Goal: Information Seeking & Learning: Learn about a topic

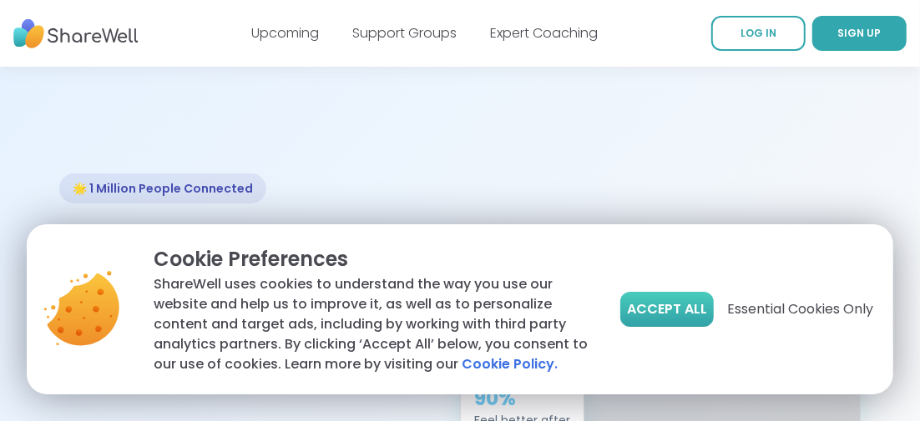
click at [676, 304] on span "Accept All" at bounding box center [667, 310] width 80 height 20
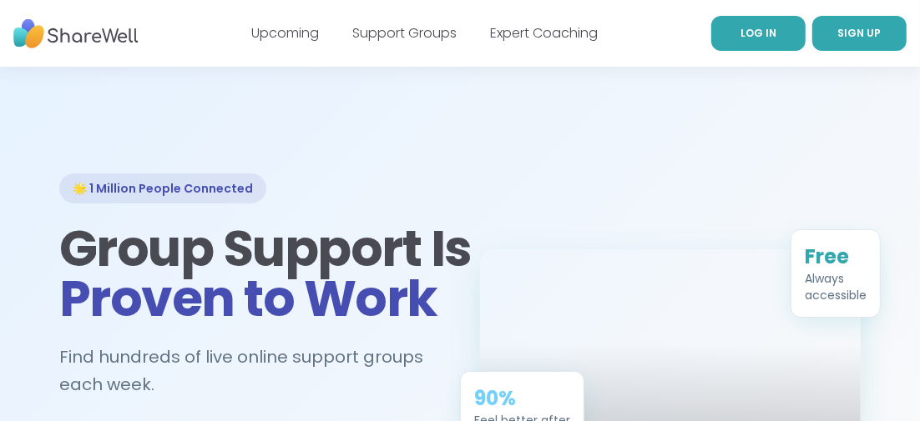
click at [726, 41] on link "LOG IN" at bounding box center [758, 33] width 94 height 35
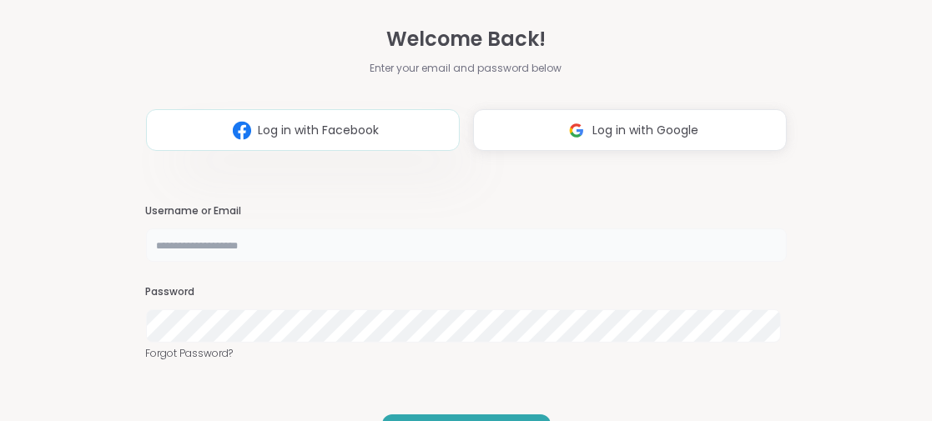
type input "**********"
click at [274, 129] on span "Log in with Facebook" at bounding box center [318, 131] width 121 height 18
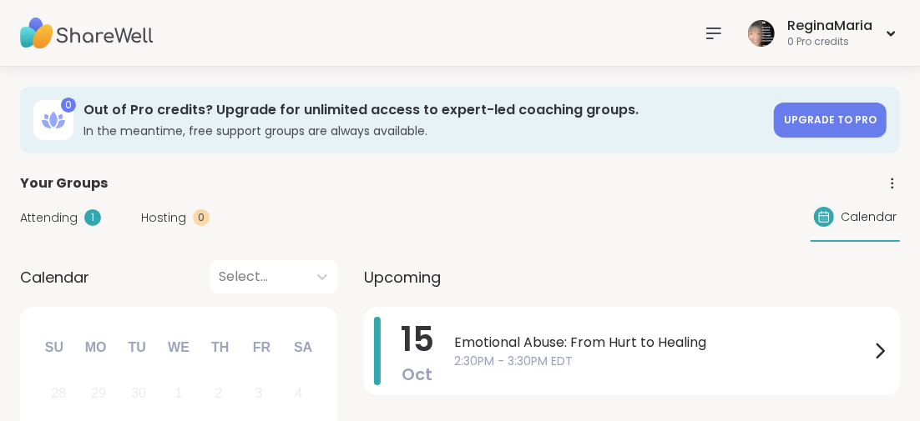
click at [714, 32] on icon at bounding box center [714, 33] width 20 height 20
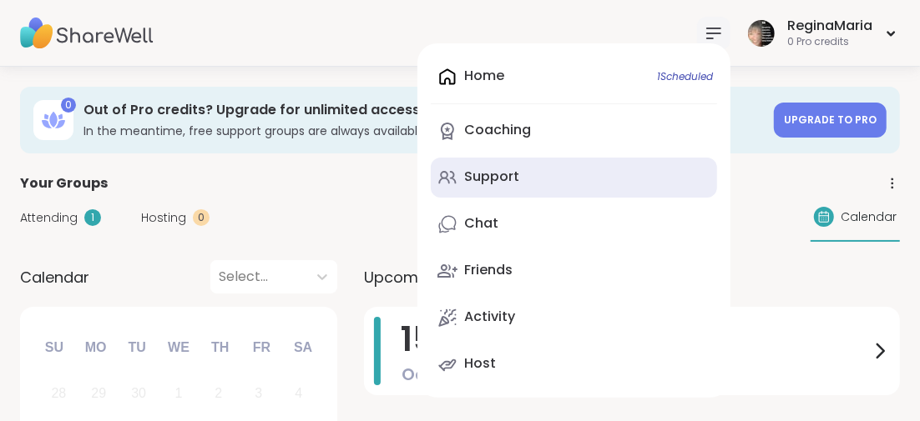
click at [501, 175] on div "Support" at bounding box center [491, 177] width 55 height 18
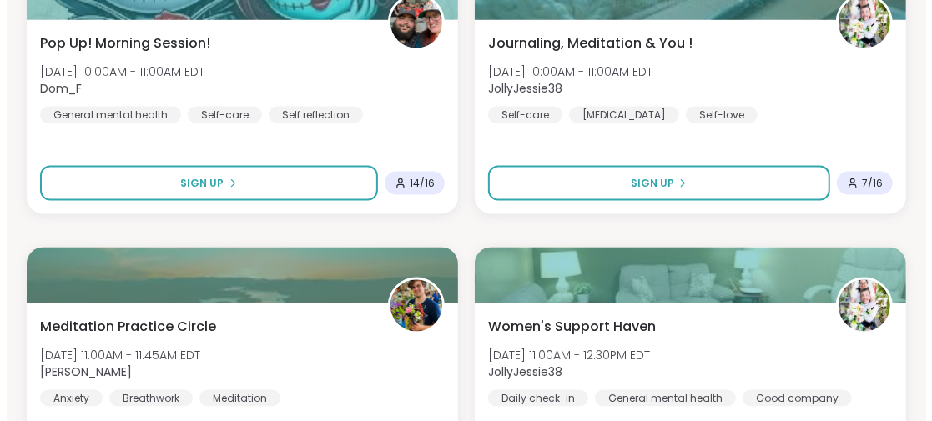
scroll to position [1252, 0]
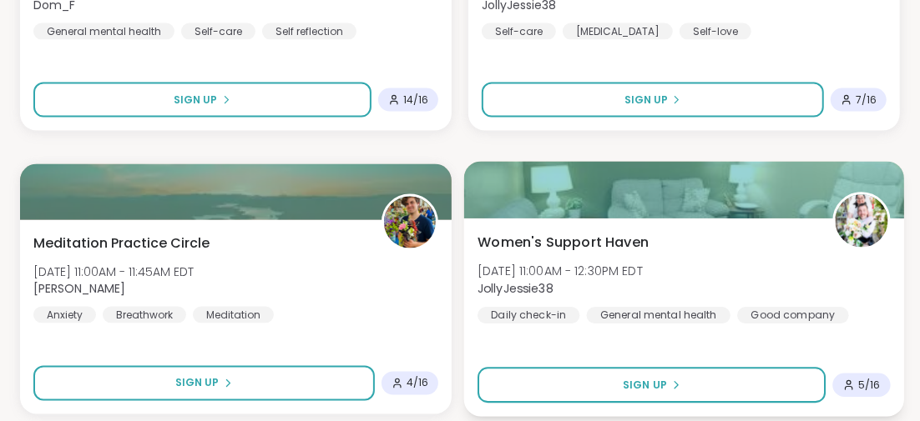
click at [552, 241] on span "Women's Support Haven" at bounding box center [562, 242] width 171 height 20
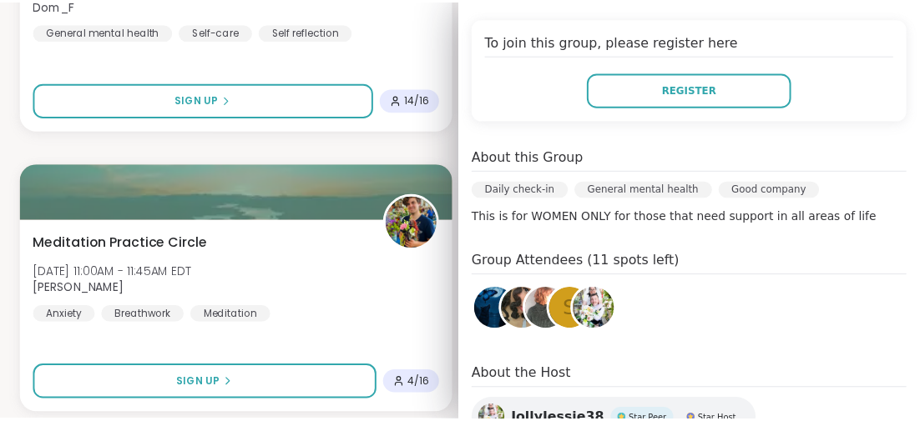
scroll to position [482, 0]
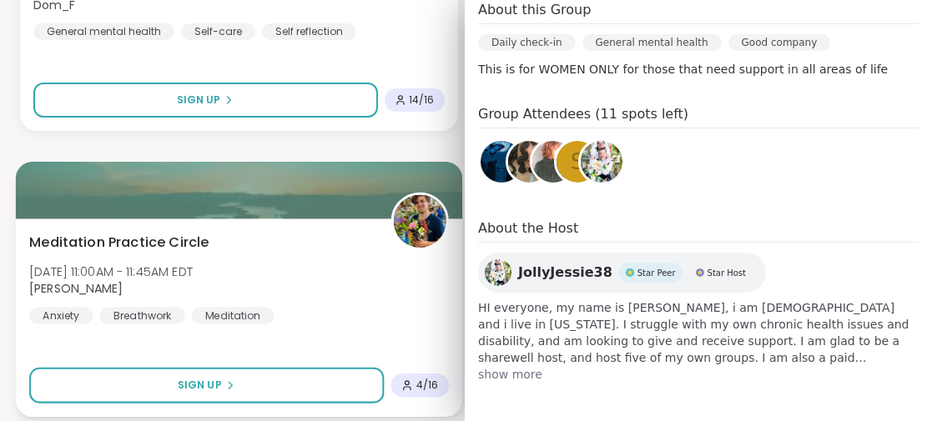
click at [175, 346] on div "Meditation Practice Circle Wed, Oct 15 | 11:00AM - 11:45AM EDT Nicholas Anxiety…" at bounding box center [239, 318] width 446 height 199
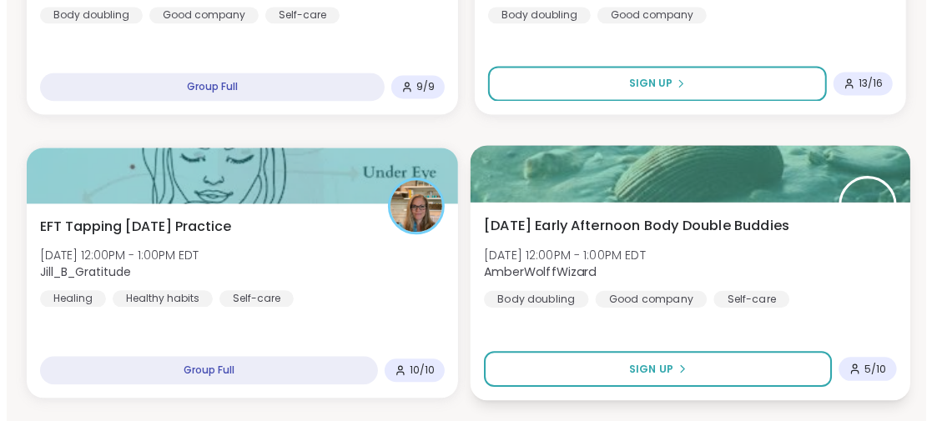
scroll to position [1919, 0]
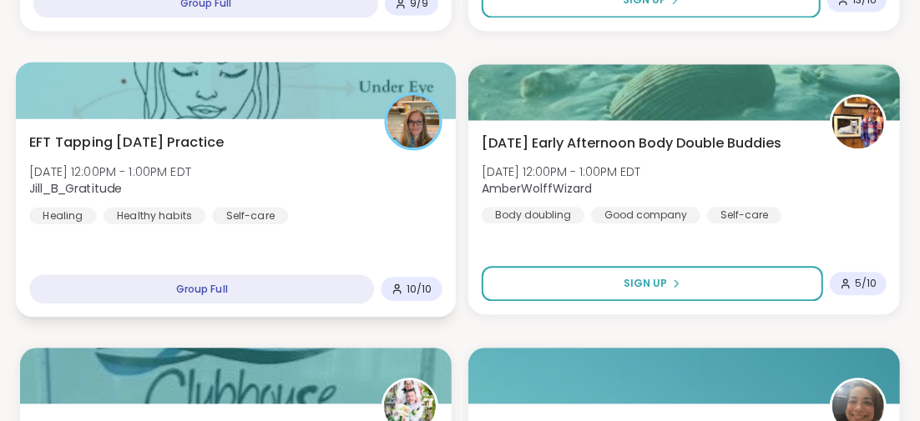
click at [212, 140] on span "EFT Tapping Wednesday Practice" at bounding box center [126, 142] width 195 height 20
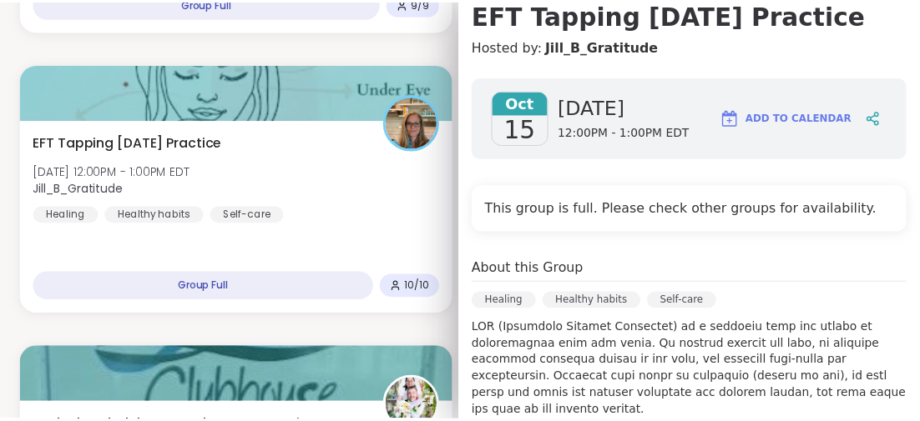
scroll to position [250, 0]
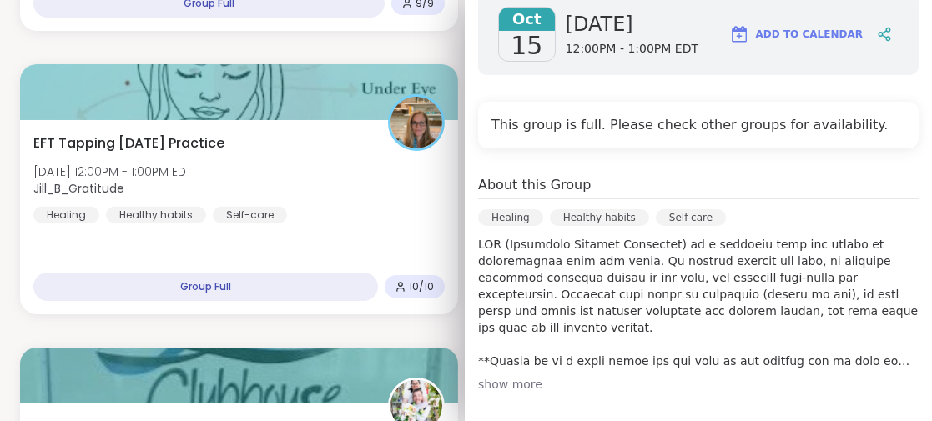
click at [507, 381] on div "show more" at bounding box center [698, 384] width 441 height 17
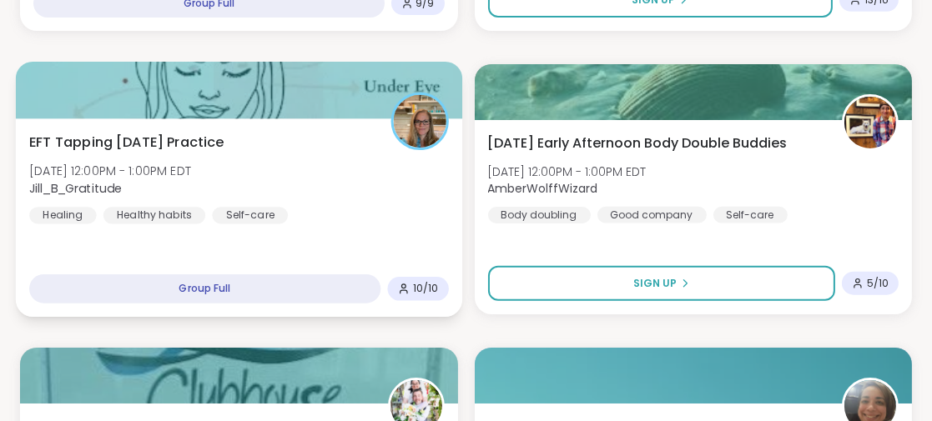
click at [181, 240] on div "EFT Tapping Wednesday Practice Wed, Oct 15 | 12:00PM - 1:00PM EDT Jill_B_Gratit…" at bounding box center [239, 218] width 446 height 199
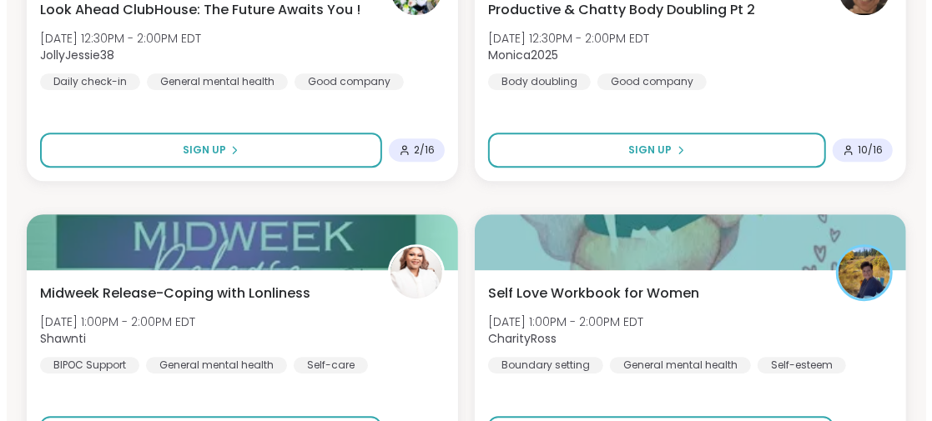
scroll to position [2419, 0]
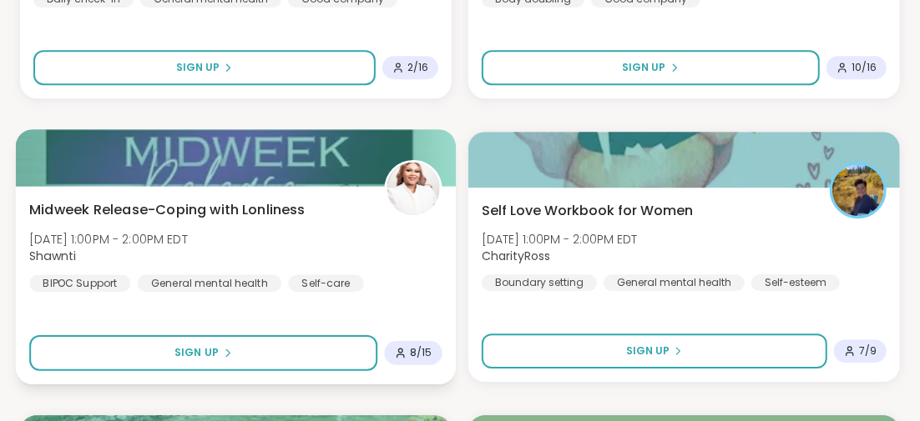
click at [294, 209] on span "Midweek Release-Coping with Lonliness" at bounding box center [166, 209] width 275 height 20
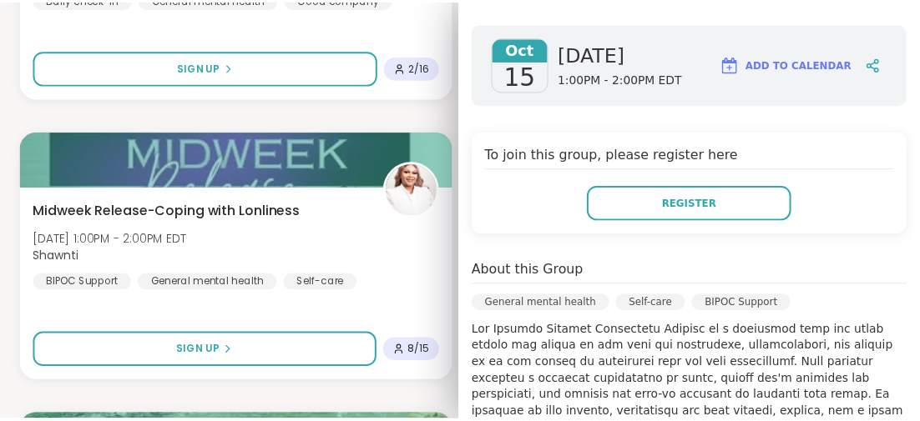
scroll to position [334, 0]
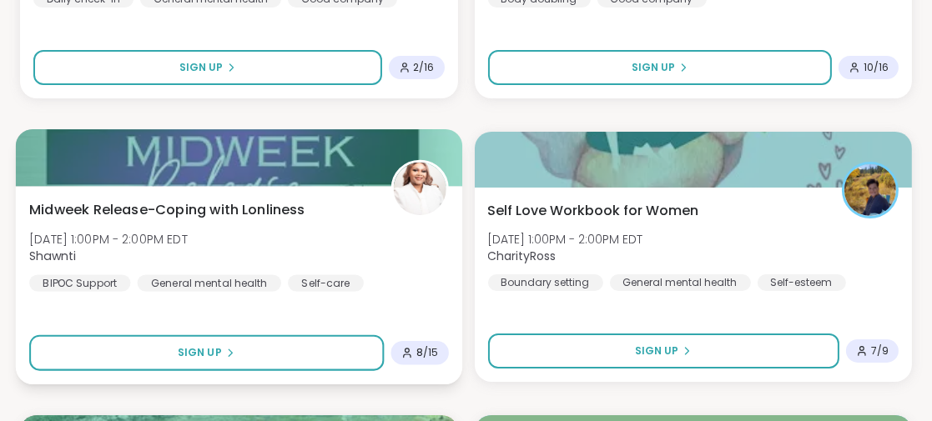
click at [131, 310] on div "Midweek Release-Coping with Lonliness Wed, Oct 15 | 1:00PM - 2:00PM EDT Shawnti…" at bounding box center [239, 285] width 446 height 199
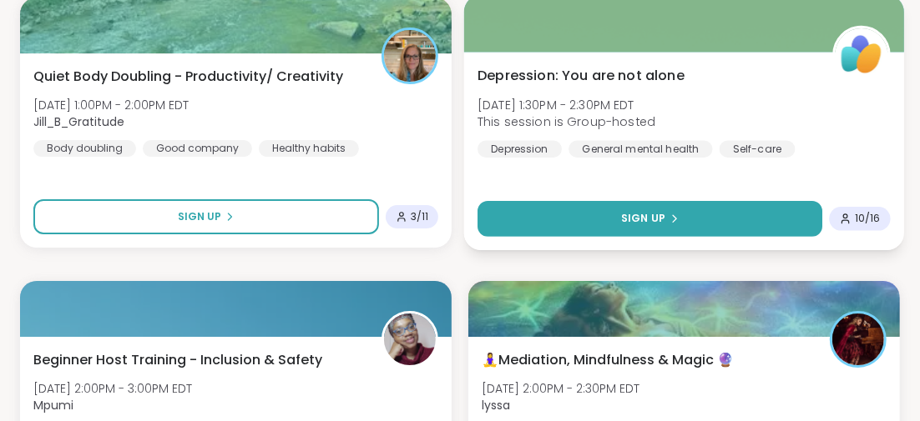
scroll to position [2921, 0]
